Goal: Task Accomplishment & Management: Use online tool/utility

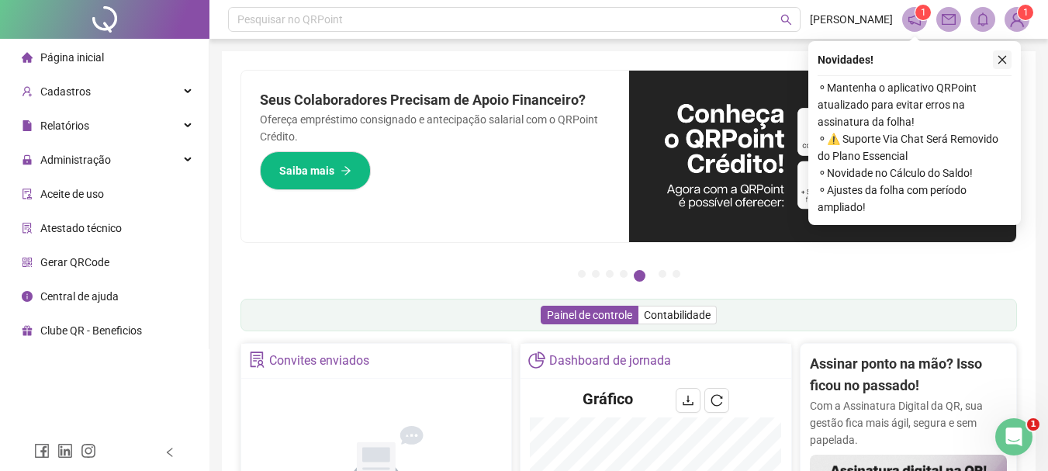
click at [995, 54] on button "button" at bounding box center [1002, 59] width 19 height 19
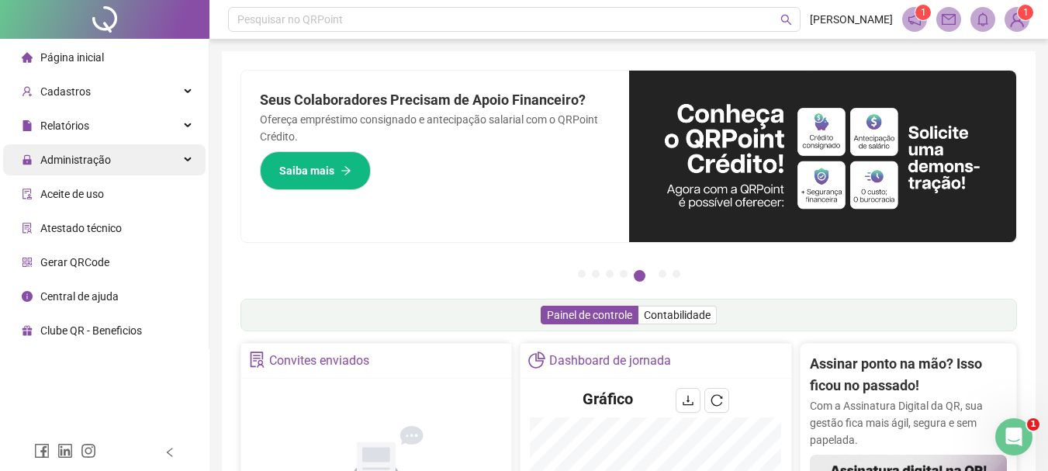
click at [117, 157] on div "Administração" at bounding box center [104, 159] width 202 height 31
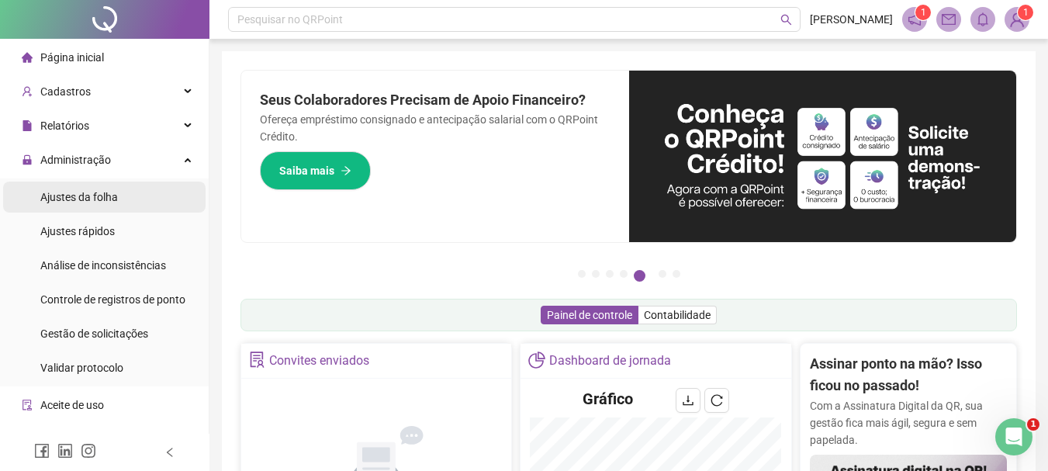
click at [114, 202] on span "Ajustes da folha" at bounding box center [79, 197] width 78 height 12
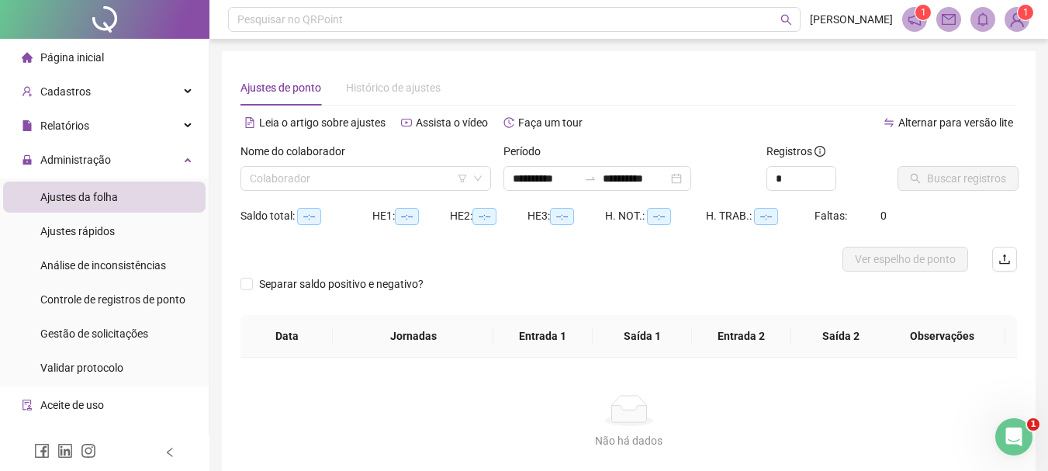
type input "**********"
click at [311, 182] on input "search" at bounding box center [359, 178] width 218 height 23
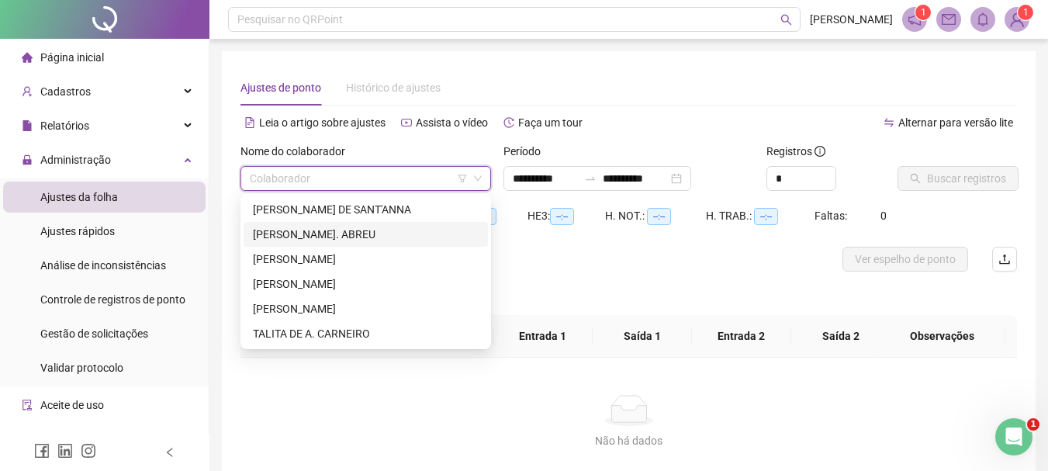
click at [311, 235] on div "[PERSON_NAME]. ABREU" at bounding box center [366, 234] width 226 height 17
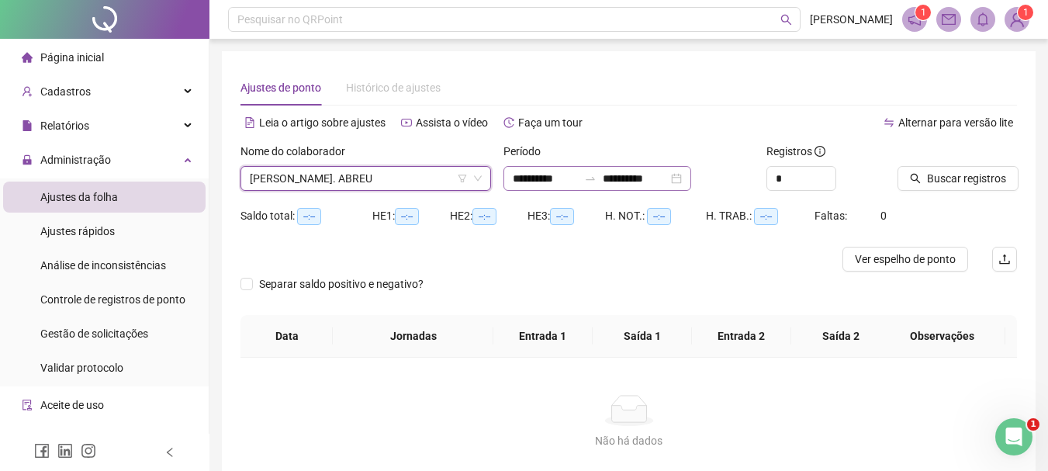
click at [691, 180] on div "**********" at bounding box center [597, 178] width 188 height 25
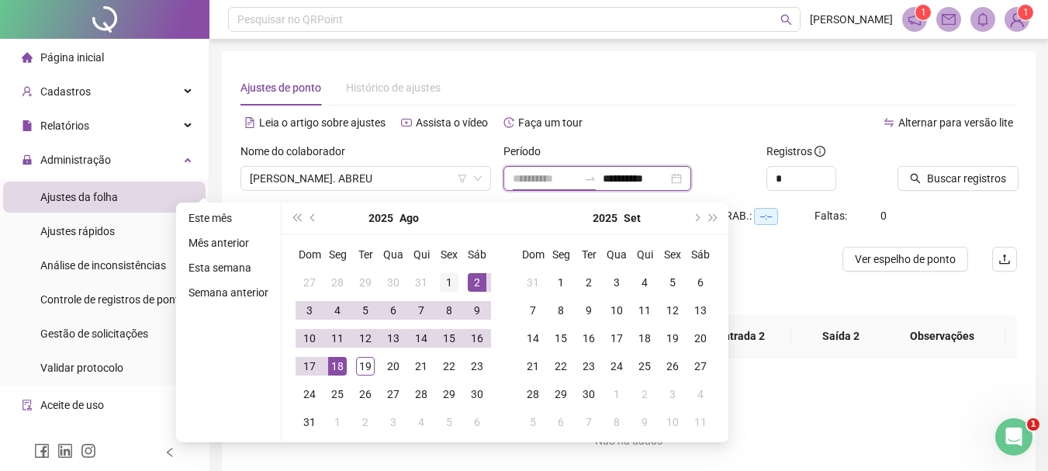
type input "**********"
click at [451, 281] on div "1" at bounding box center [449, 282] width 19 height 19
type input "**********"
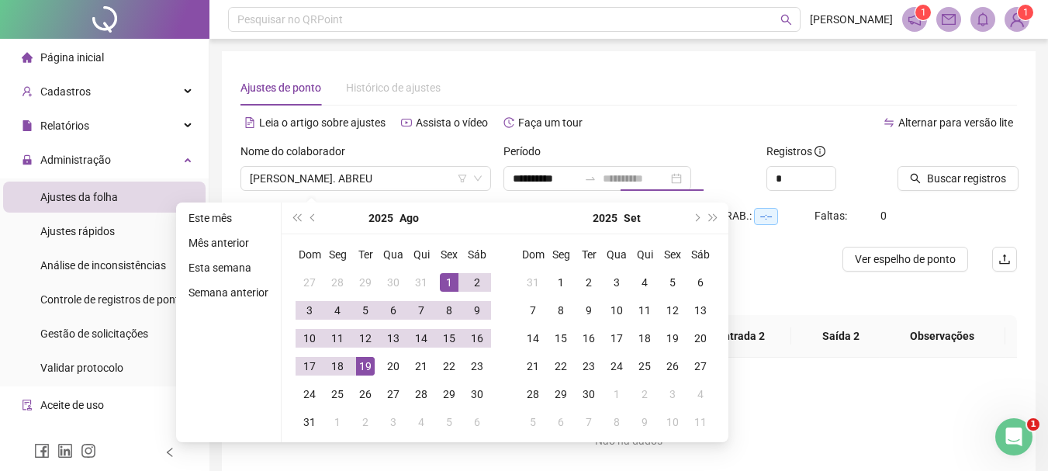
drag, startPoint x: 364, startPoint y: 363, endPoint x: 503, endPoint y: 330, distance: 142.8
click at [365, 363] on div "19" at bounding box center [365, 366] width 19 height 19
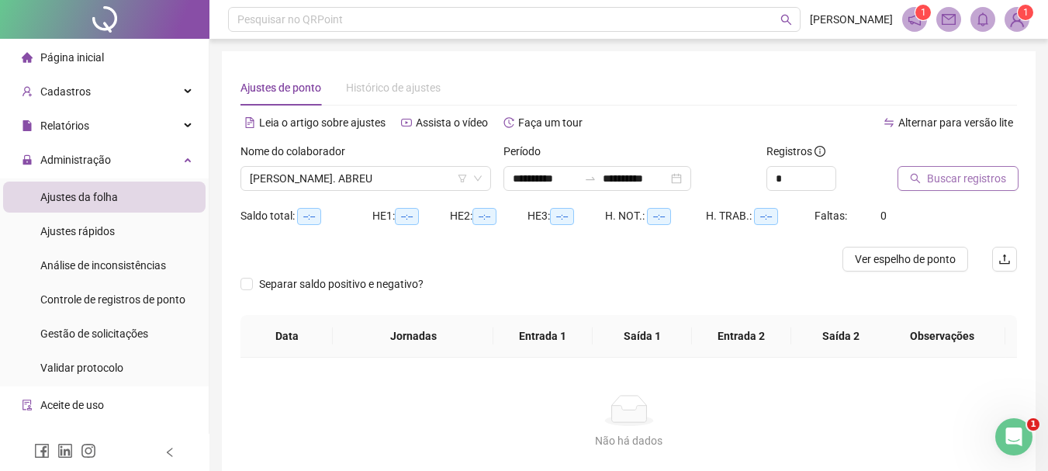
click at [978, 177] on span "Buscar registros" at bounding box center [966, 178] width 79 height 17
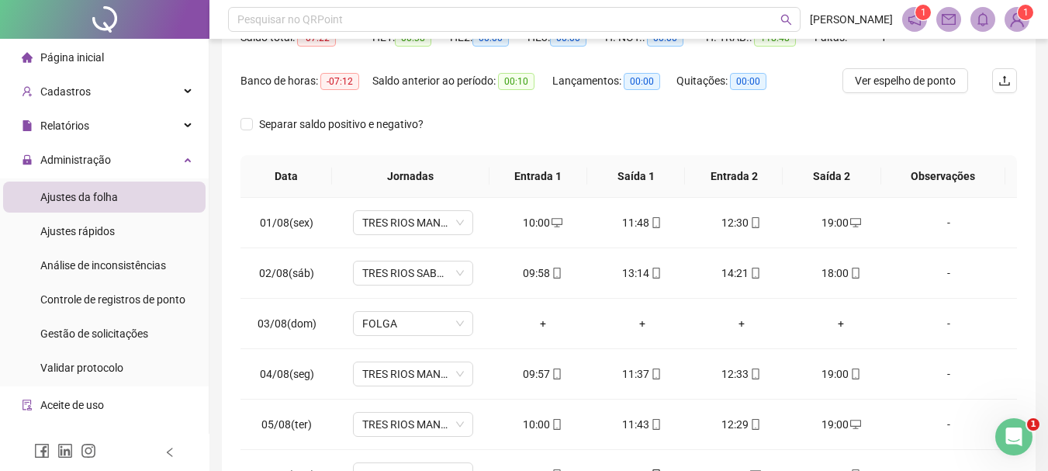
scroll to position [12, 0]
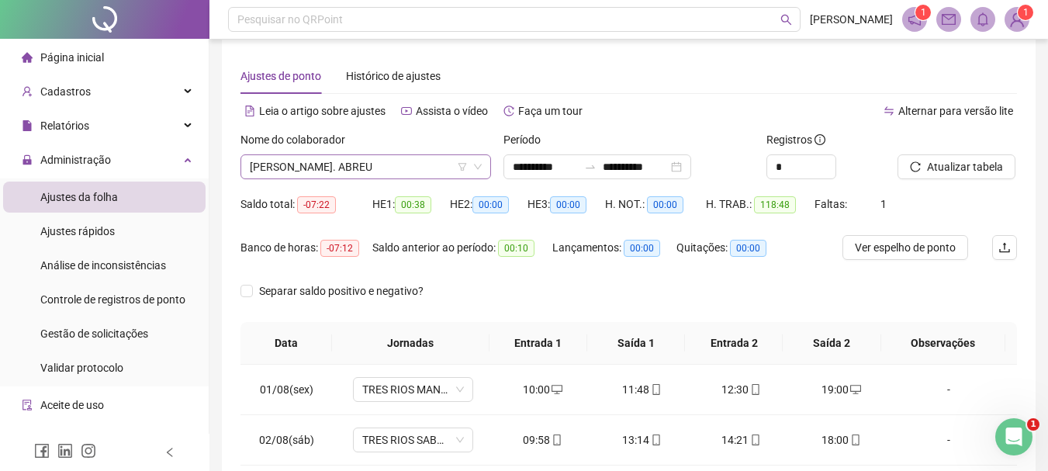
click at [381, 171] on span "[PERSON_NAME]. ABREU" at bounding box center [366, 166] width 232 height 23
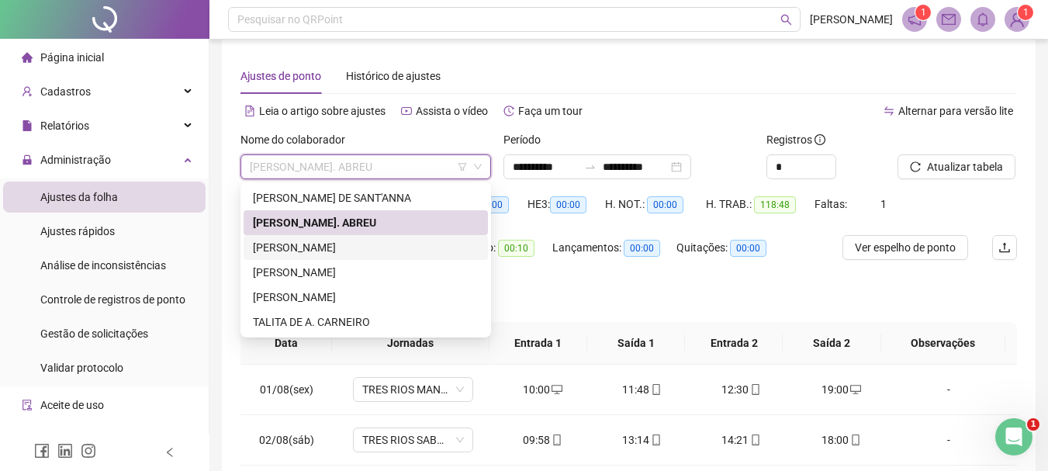
click at [341, 252] on div "[PERSON_NAME]" at bounding box center [366, 247] width 226 height 17
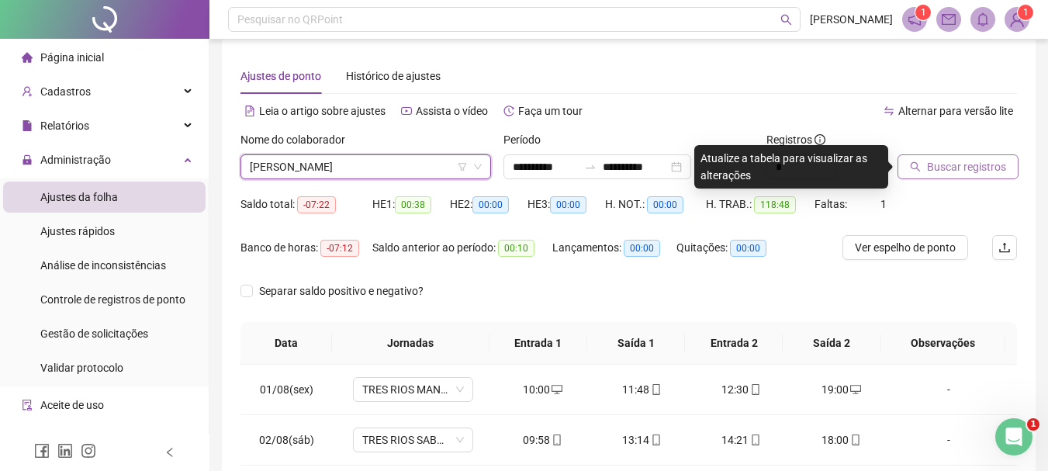
click at [924, 177] on button "Buscar registros" at bounding box center [957, 166] width 121 height 25
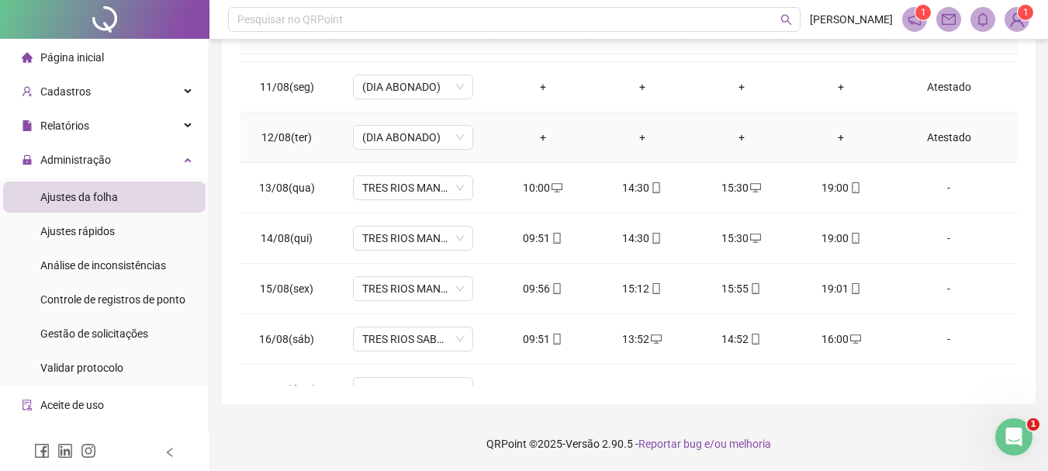
scroll to position [627, 0]
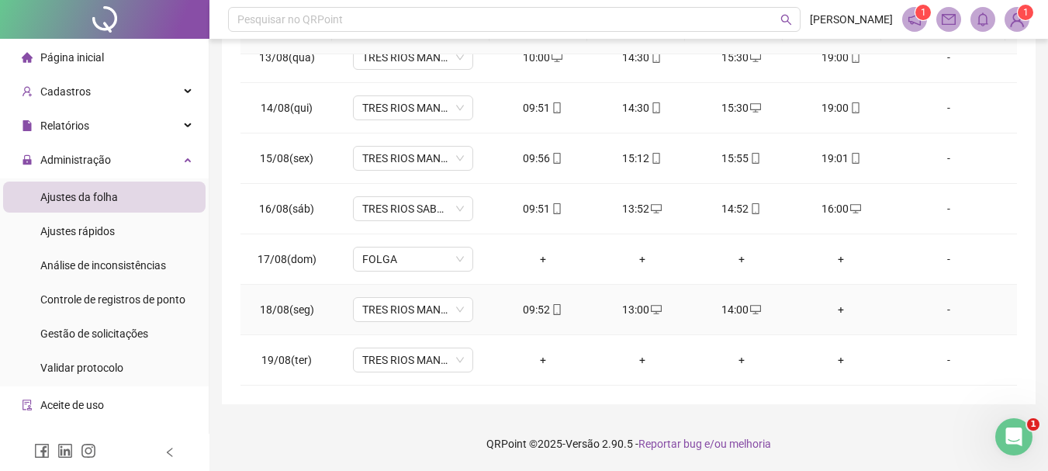
click at [831, 309] on div "+" at bounding box center [840, 309] width 74 height 17
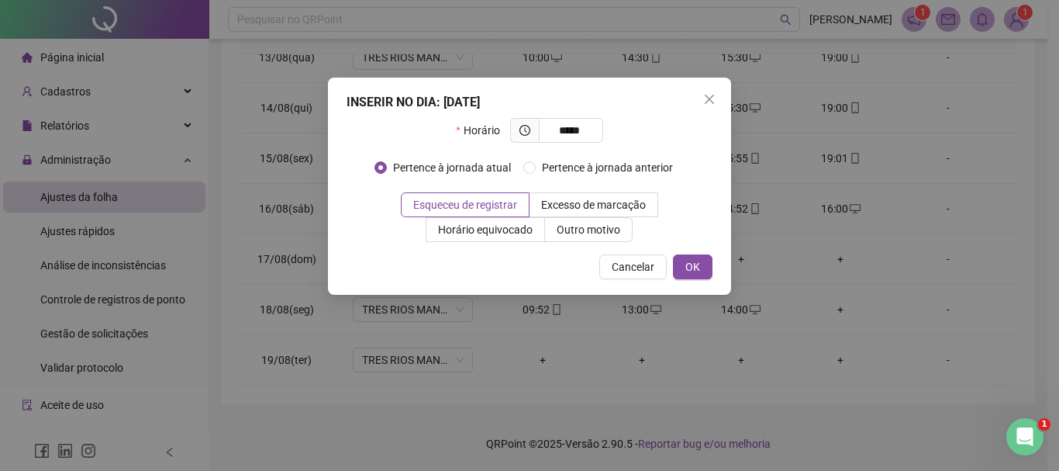
type input "*****"
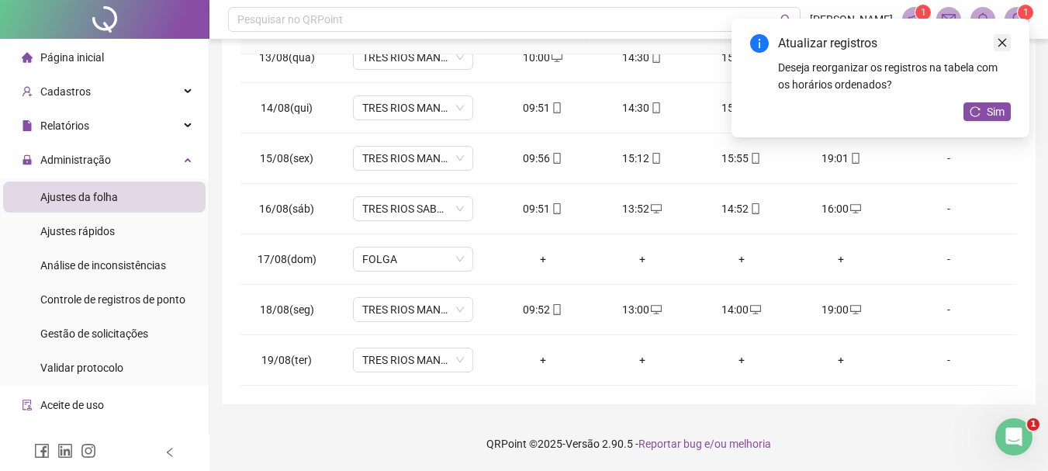
click at [1003, 45] on icon "close" at bounding box center [1001, 42] width 11 height 11
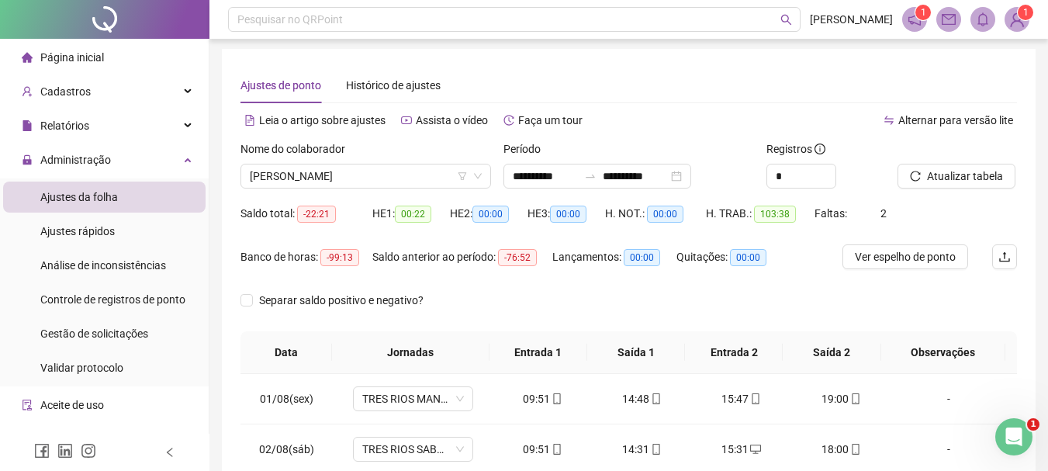
scroll to position [0, 0]
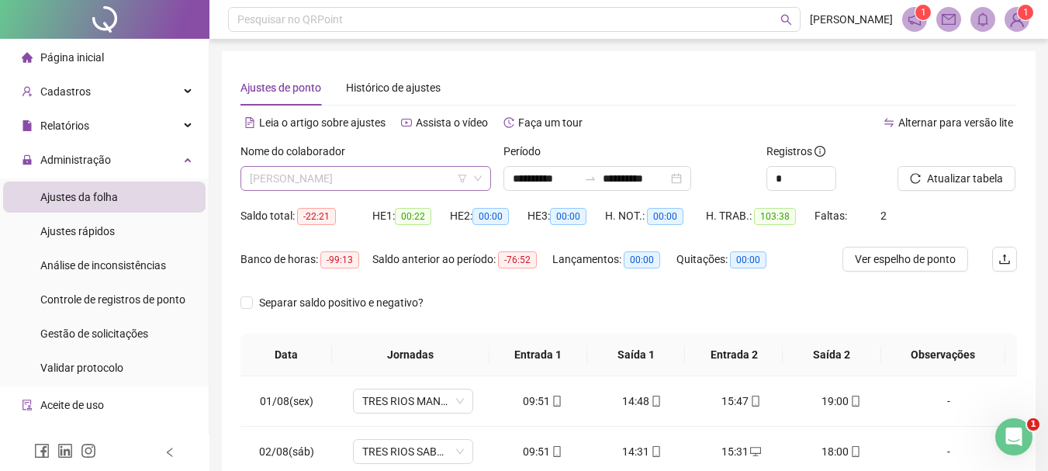
click at [412, 166] on div "[PERSON_NAME]" at bounding box center [365, 178] width 250 height 25
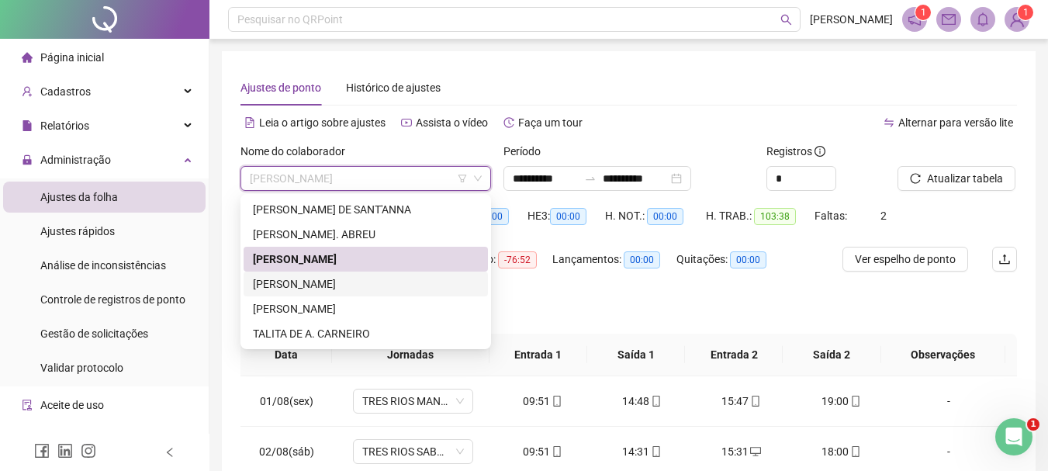
click at [351, 292] on div "[PERSON_NAME]" at bounding box center [366, 283] width 226 height 17
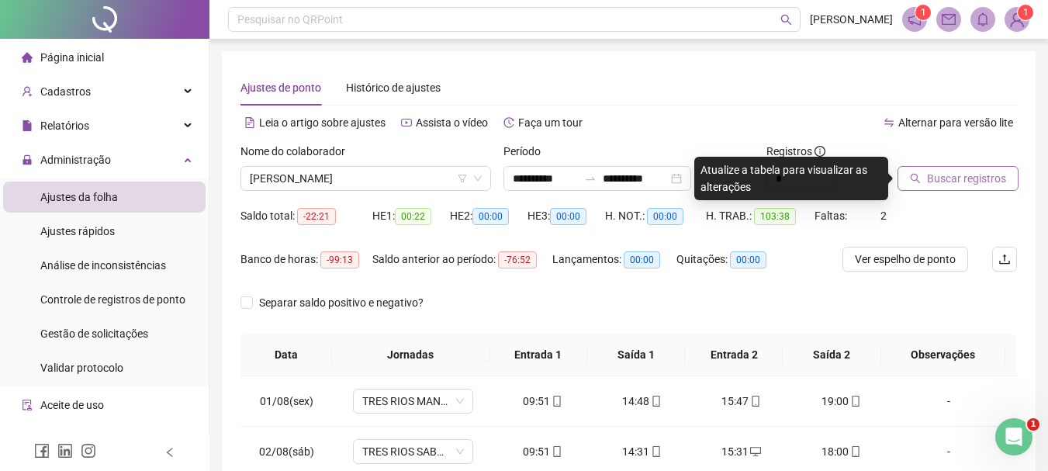
click at [972, 189] on button "Buscar registros" at bounding box center [957, 178] width 121 height 25
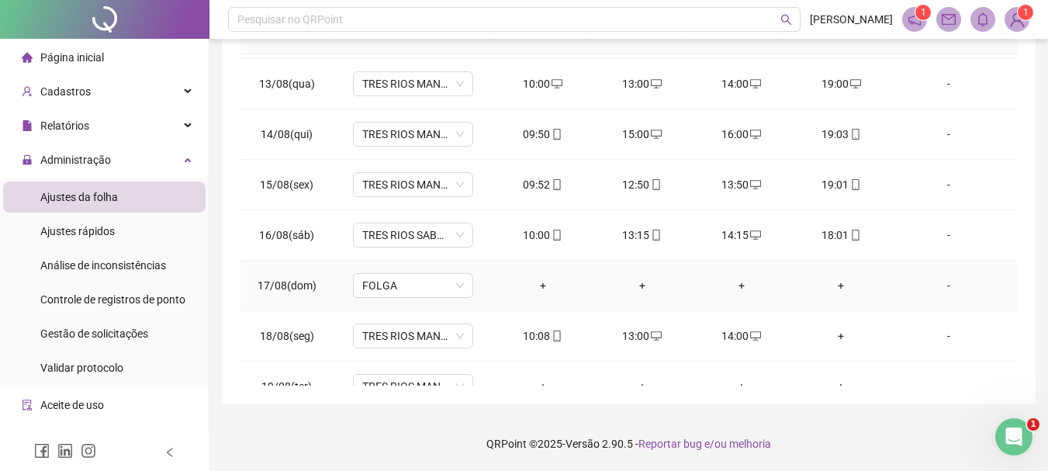
scroll to position [627, 0]
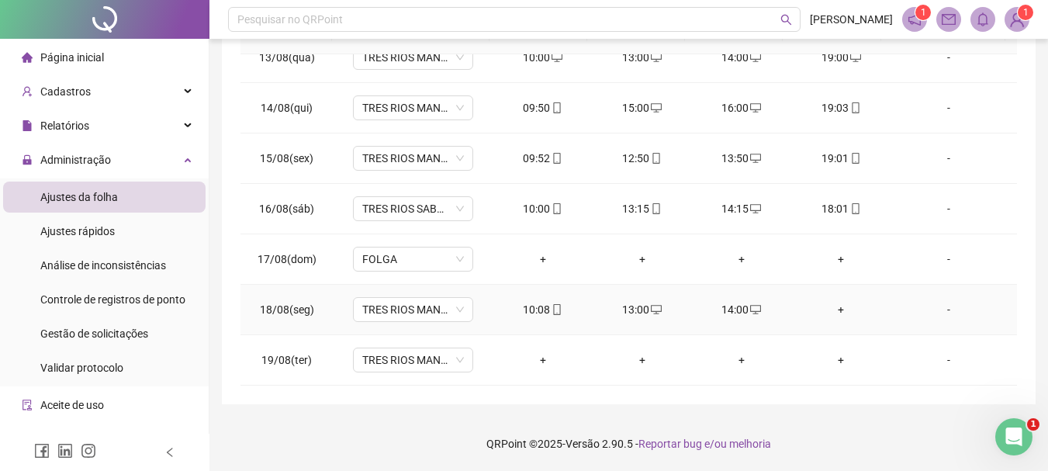
click at [824, 311] on div "+" at bounding box center [840, 309] width 74 height 17
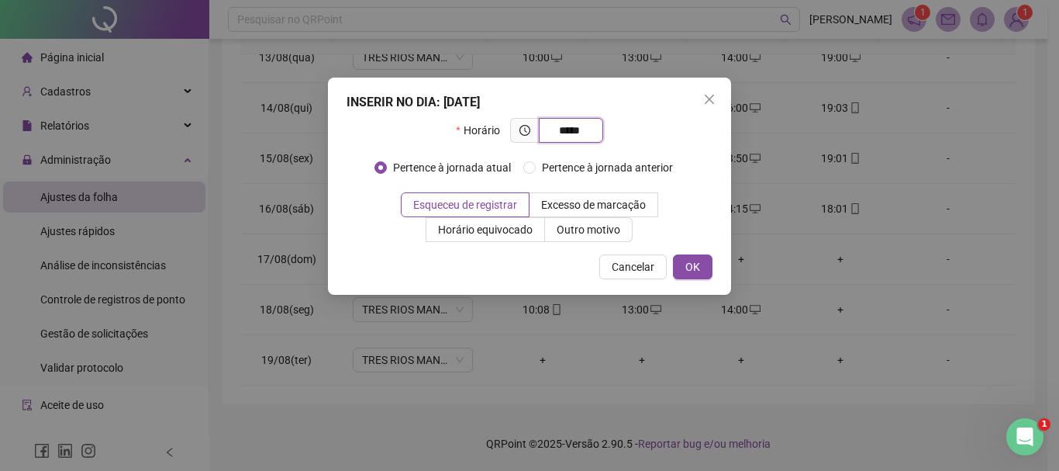
type input "*****"
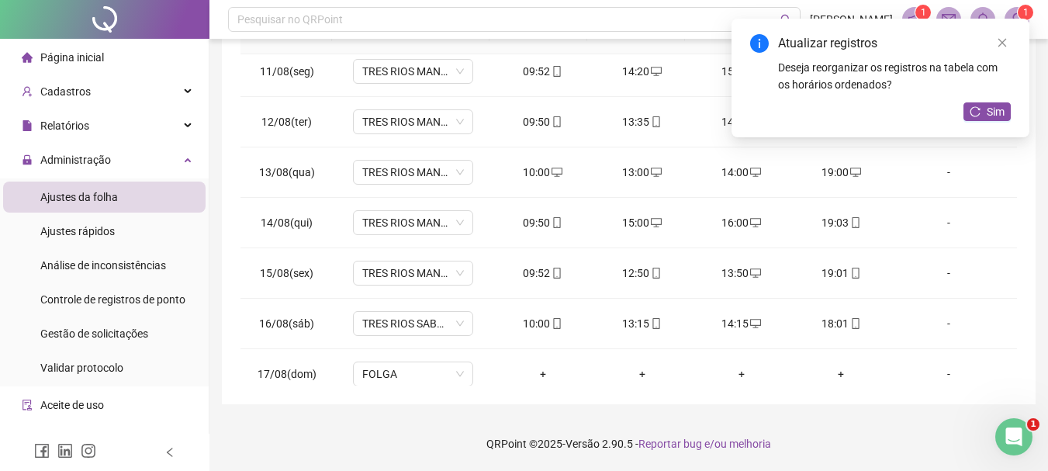
scroll to position [161, 0]
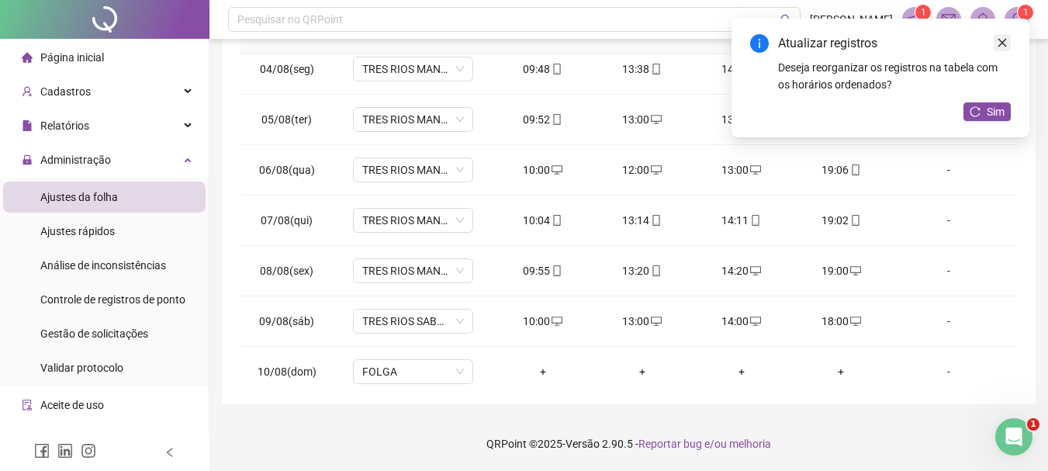
click at [1000, 37] on icon "close" at bounding box center [1001, 42] width 11 height 11
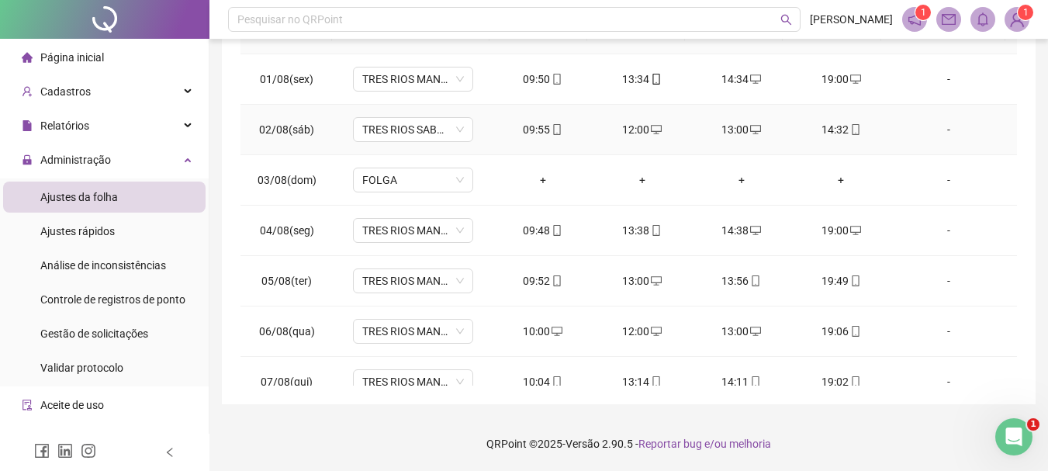
scroll to position [0, 0]
